Goal: Navigation & Orientation: Understand site structure

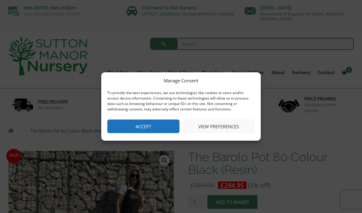
click at [161, 128] on button "Accept" at bounding box center [143, 127] width 72 height 14
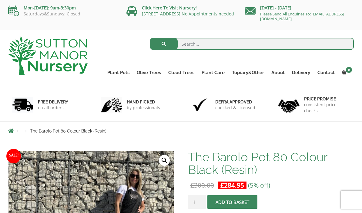
click at [0, 0] on link "The Old Stone Pots" at bounding box center [0, 0] width 0 height 0
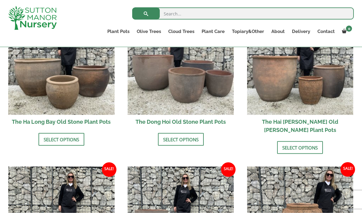
scroll to position [252, 0]
click at [0, 0] on link "Vietnamese Pots" at bounding box center [0, 0] width 0 height 0
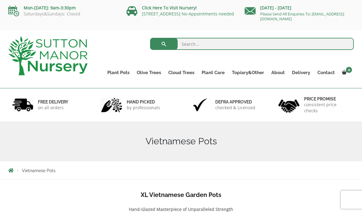
click at [0, 0] on link "Glazed Pots" at bounding box center [0, 0] width 0 height 0
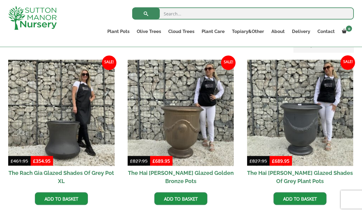
scroll to position [142, 0]
click at [0, 0] on link "Fibre Clay Pots" at bounding box center [0, 0] width 0 height 0
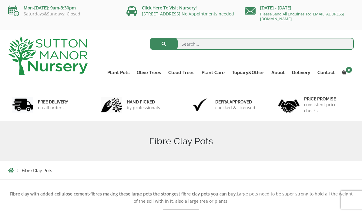
click at [0, 0] on link "The Iron Stone Pots" at bounding box center [0, 0] width 0 height 0
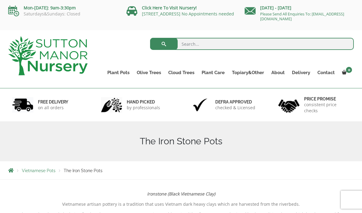
click at [0, 0] on link "Vietnamese Terracotta" at bounding box center [0, 0] width 0 height 0
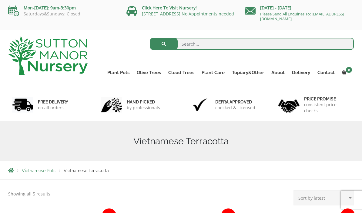
click at [0, 0] on link "Wabi-Sabi" at bounding box center [0, 0] width 0 height 0
click at [0, 0] on link "The Atlantis Pots" at bounding box center [0, 0] width 0 height 0
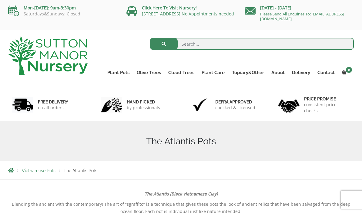
click at [0, 0] on link "Squares And Troughs" at bounding box center [0, 0] width 0 height 0
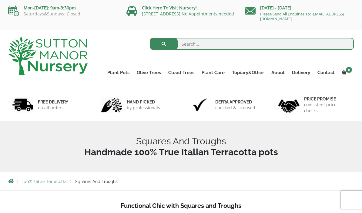
click at [0, 0] on link "Red Robins" at bounding box center [0, 0] width 0 height 0
